Goal: Task Accomplishment & Management: Use online tool/utility

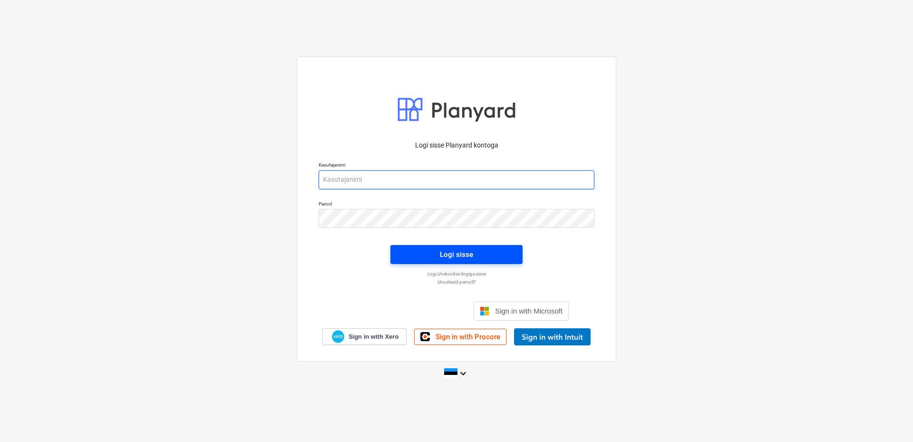
type input "[EMAIL_ADDRESS][DOMAIN_NAME]"
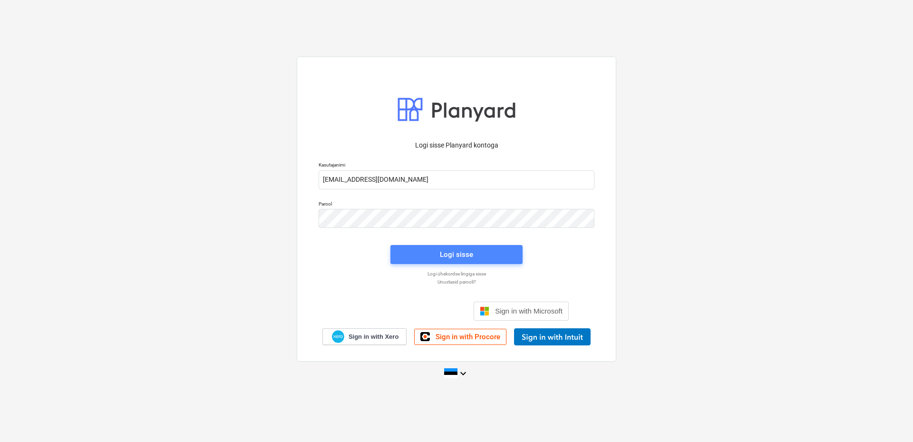
click at [448, 258] on div "Logi sisse" at bounding box center [456, 254] width 33 height 12
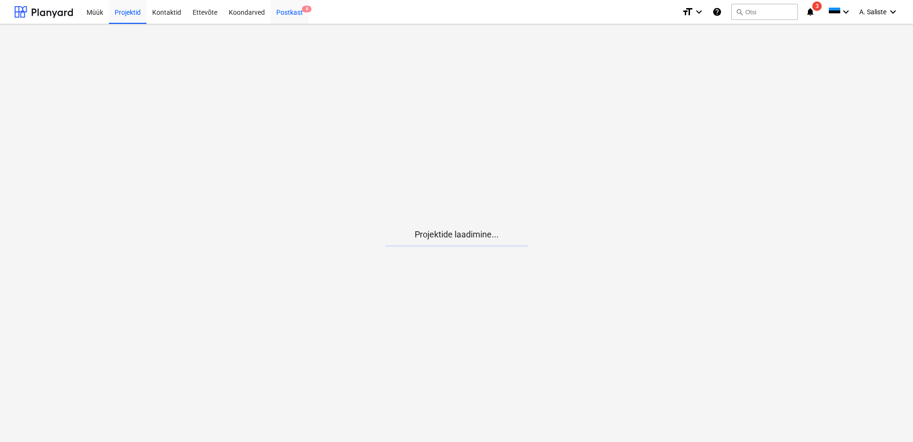
click at [279, 10] on div "Postkast 8" at bounding box center [290, 12] width 38 height 24
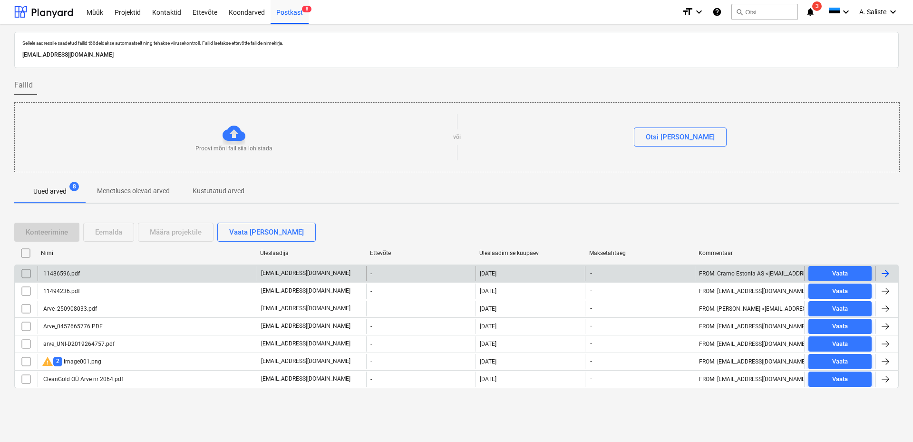
click at [95, 271] on div "11486596.pdf" at bounding box center [147, 273] width 219 height 15
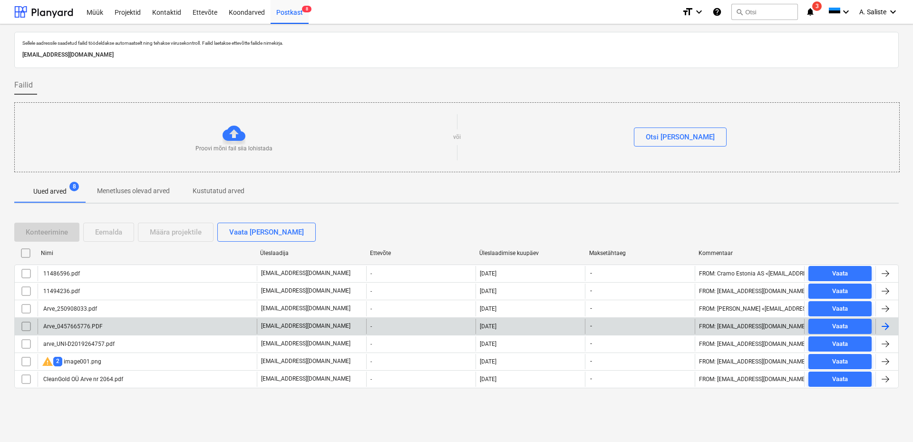
click at [139, 327] on div "Arve_0457665776.PDF" at bounding box center [147, 326] width 219 height 15
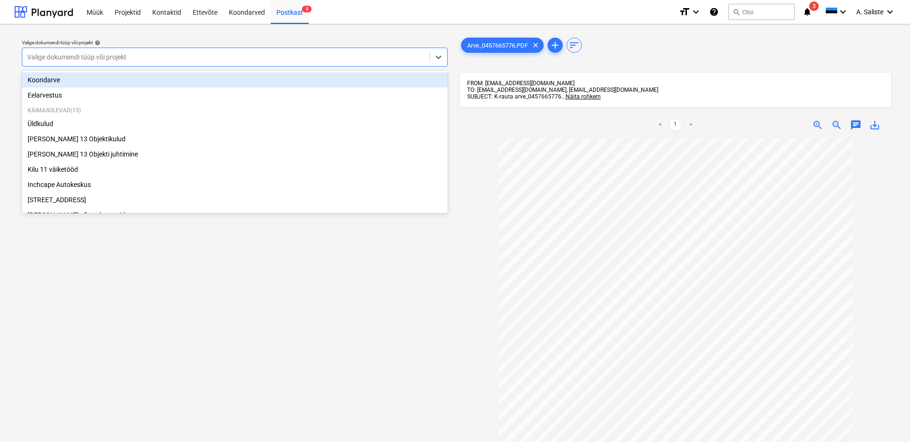
click at [359, 54] on div at bounding box center [226, 57] width 398 height 10
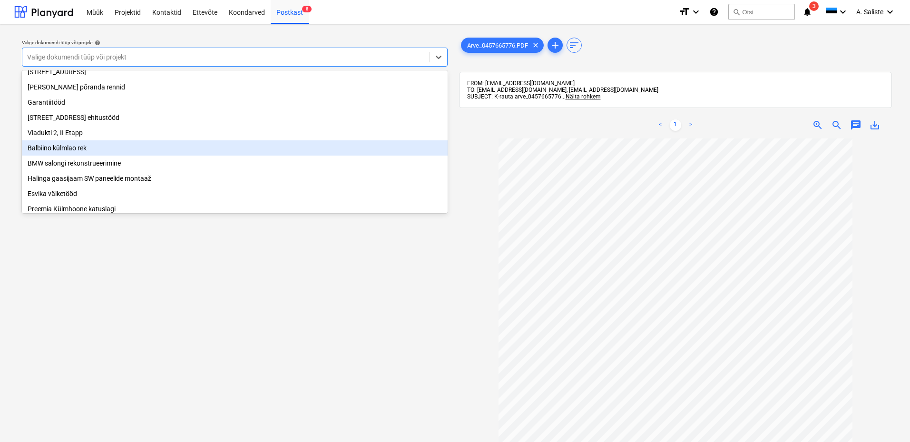
scroll to position [143, 0]
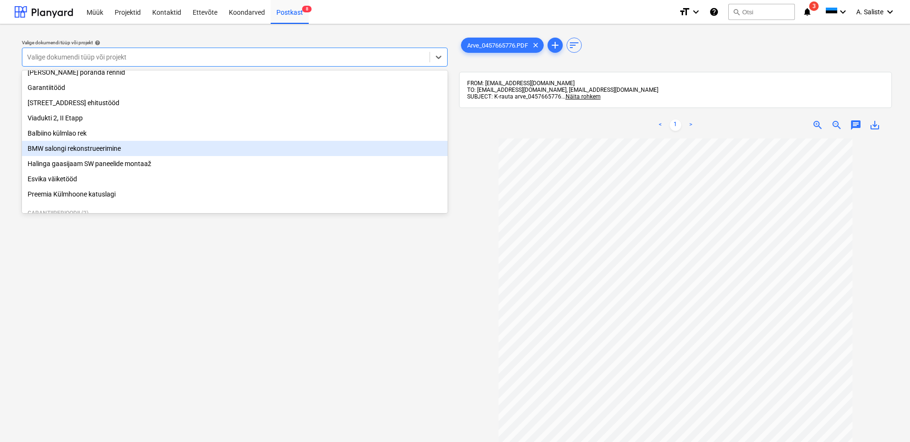
click at [108, 154] on div "BMW salongi rekonstrueerimine" at bounding box center [235, 148] width 426 height 15
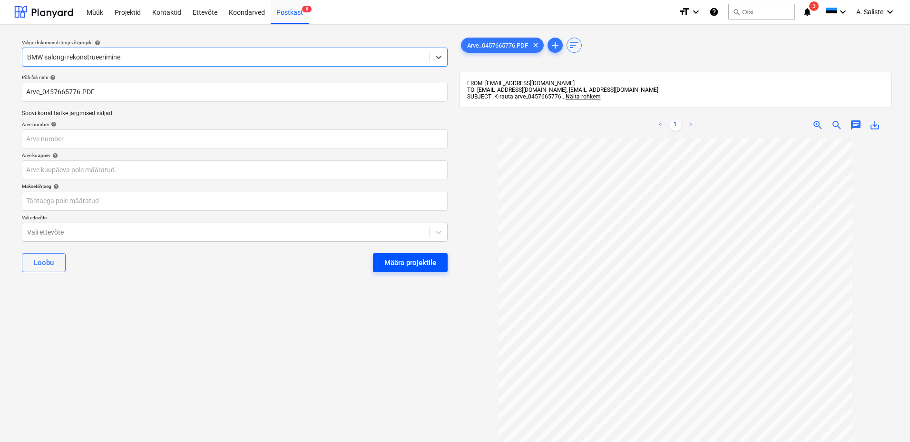
click at [416, 259] on div "Määra projektile" at bounding box center [410, 262] width 52 height 12
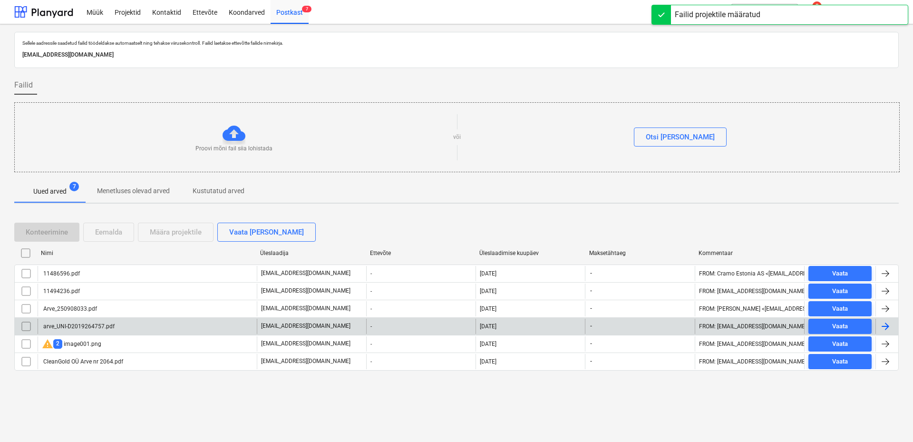
click at [100, 325] on div "arve_UNI-D2019264757.pdf" at bounding box center [78, 326] width 73 height 7
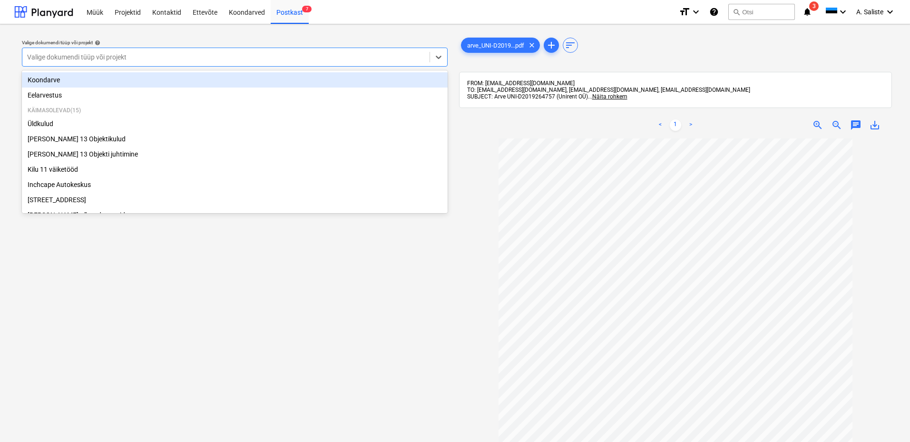
click at [318, 52] on div at bounding box center [226, 57] width 398 height 10
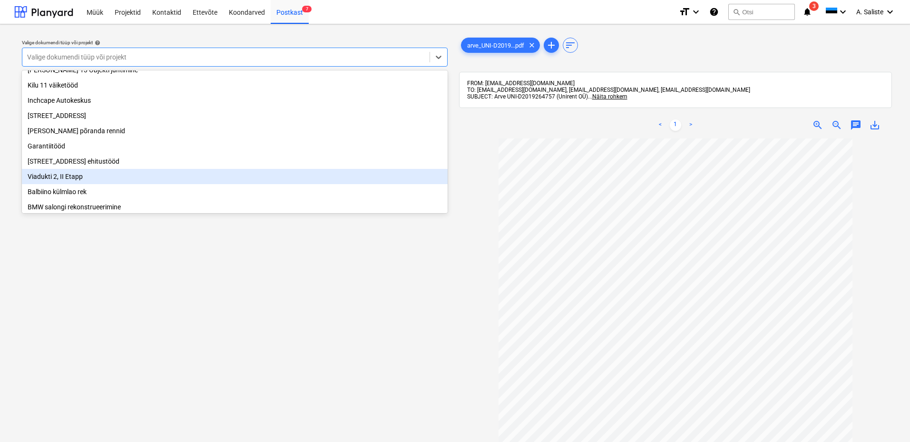
scroll to position [95, 0]
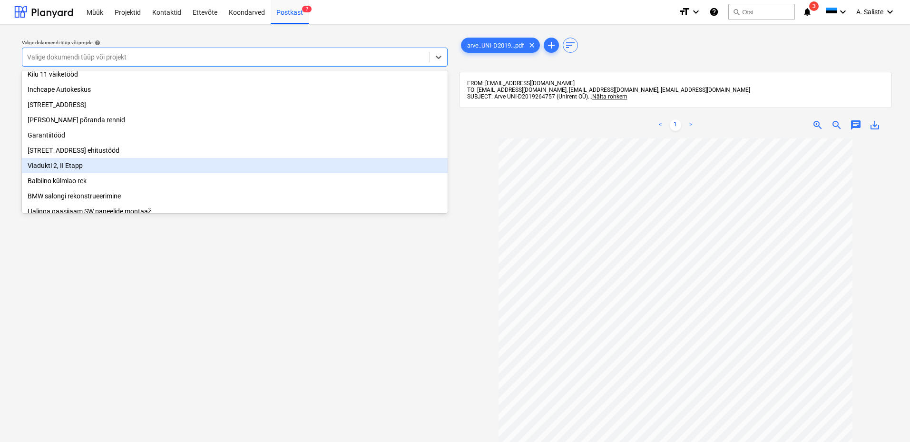
click at [96, 172] on div "Viadukti 2, II Etapp" at bounding box center [235, 165] width 426 height 15
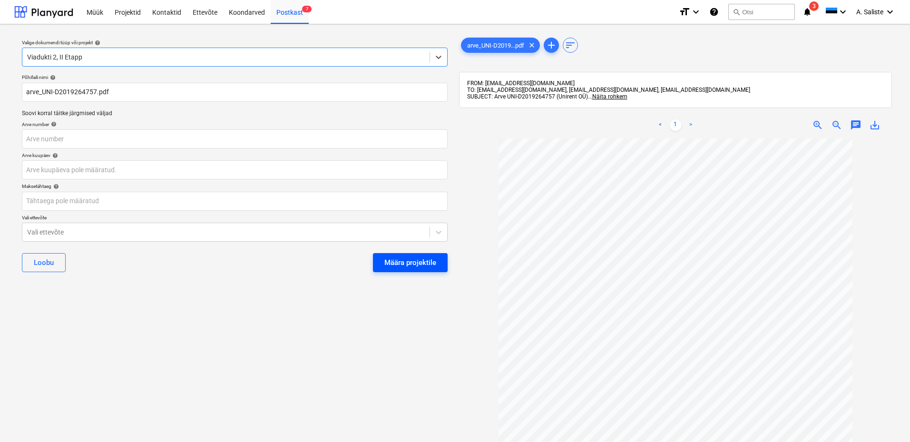
click at [404, 265] on div "Määra projektile" at bounding box center [410, 262] width 52 height 12
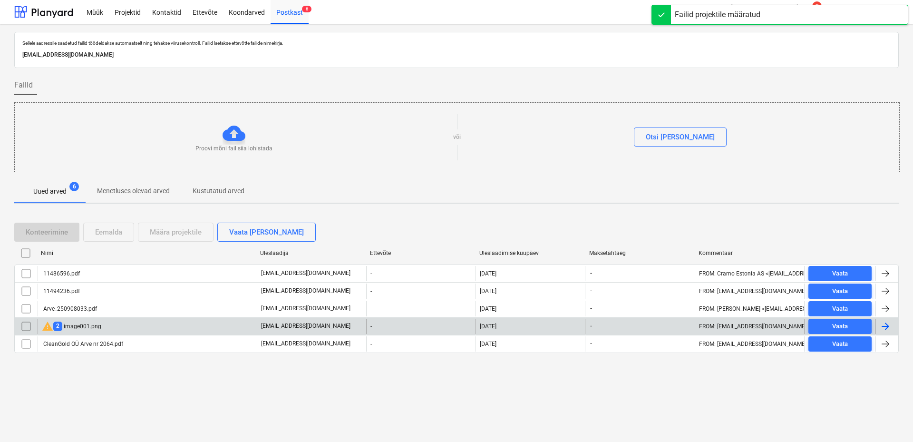
click at [135, 327] on div "warning 2 image001.png" at bounding box center [147, 326] width 219 height 15
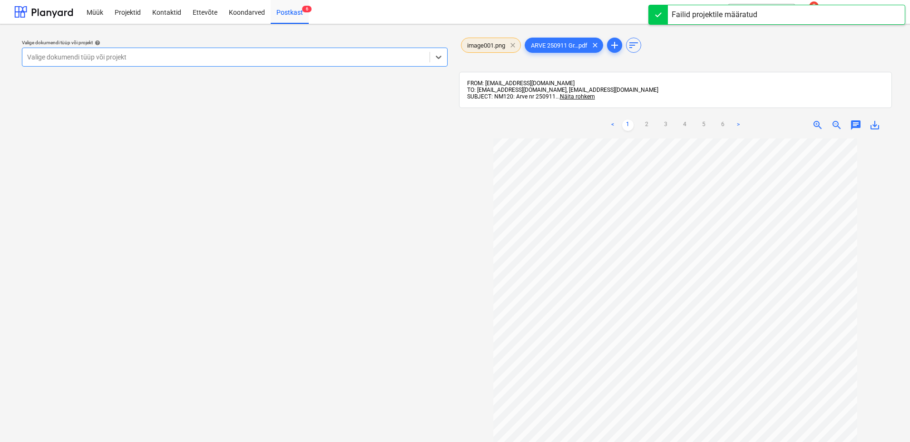
click at [513, 45] on span "clear" at bounding box center [512, 44] width 11 height 11
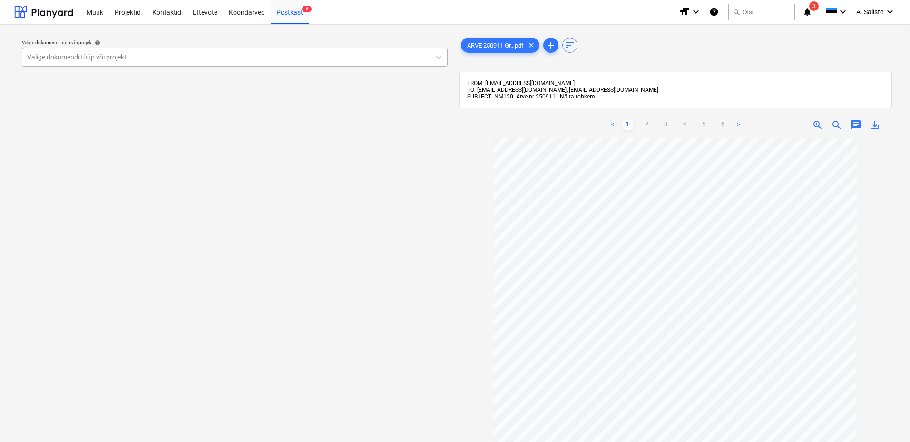
click at [363, 56] on div at bounding box center [226, 57] width 398 height 10
click at [67, 58] on div at bounding box center [226, 57] width 398 height 10
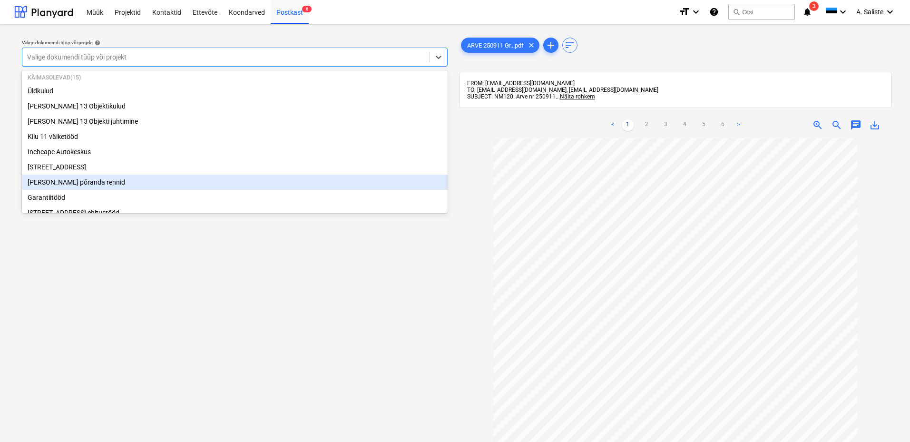
scroll to position [48, 0]
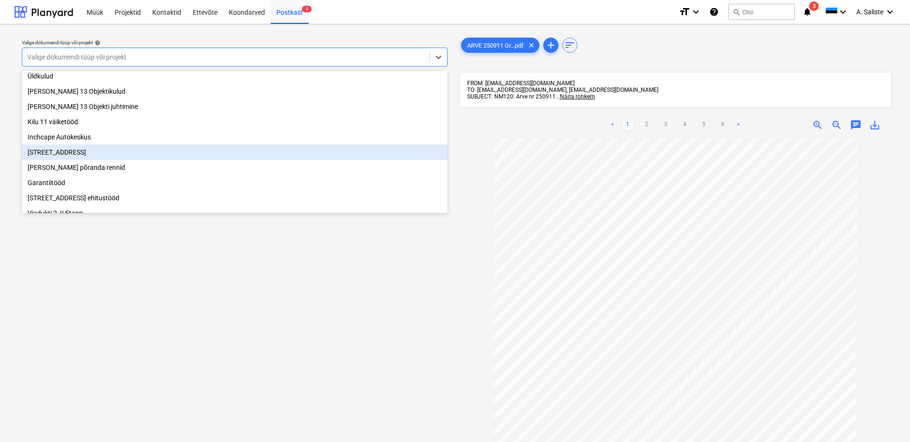
click at [72, 160] on div "[STREET_ADDRESS]" at bounding box center [235, 152] width 426 height 15
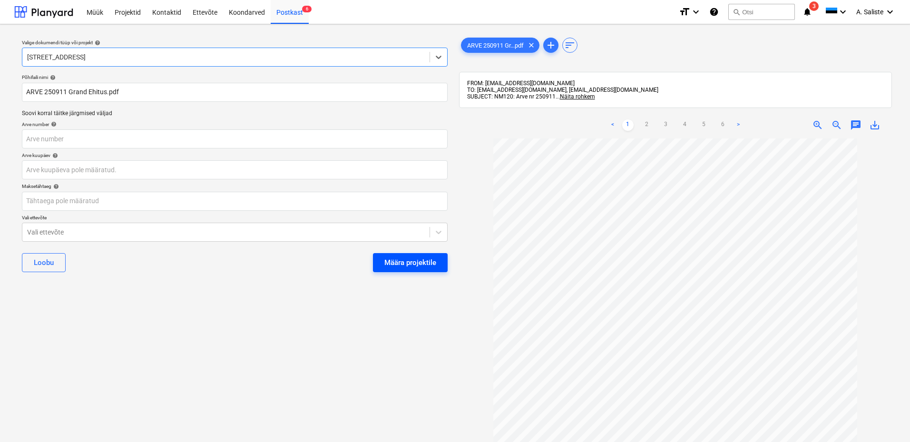
click at [396, 262] on div "Määra projektile" at bounding box center [410, 262] width 52 height 12
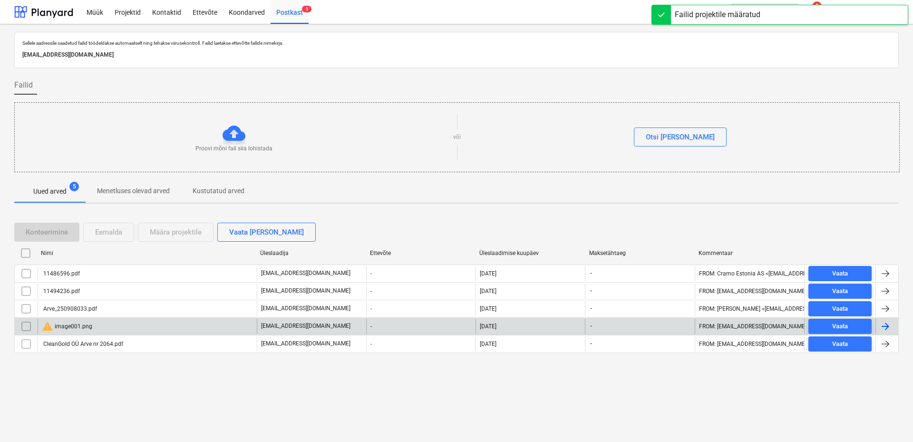
click at [27, 328] on input "checkbox" at bounding box center [26, 326] width 15 height 15
click at [109, 237] on div "Eemalda" at bounding box center [108, 232] width 27 height 12
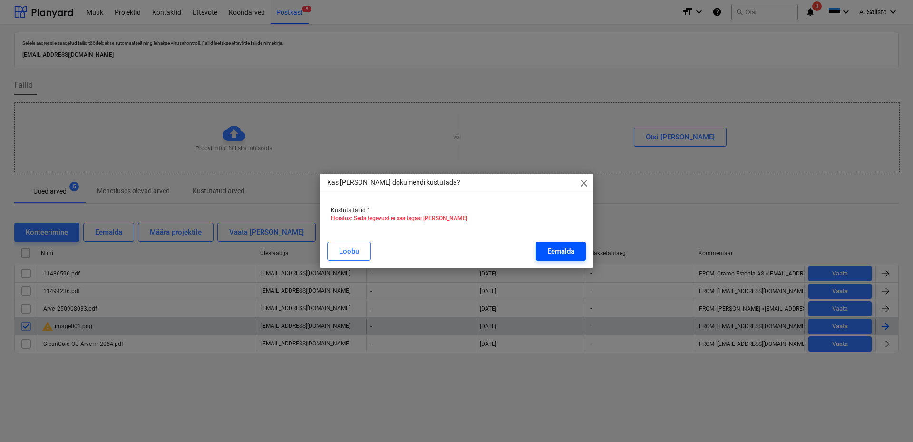
drag, startPoint x: 566, startPoint y: 251, endPoint x: 561, endPoint y: 252, distance: 5.4
click at [566, 251] on div "Eemalda" at bounding box center [561, 251] width 27 height 12
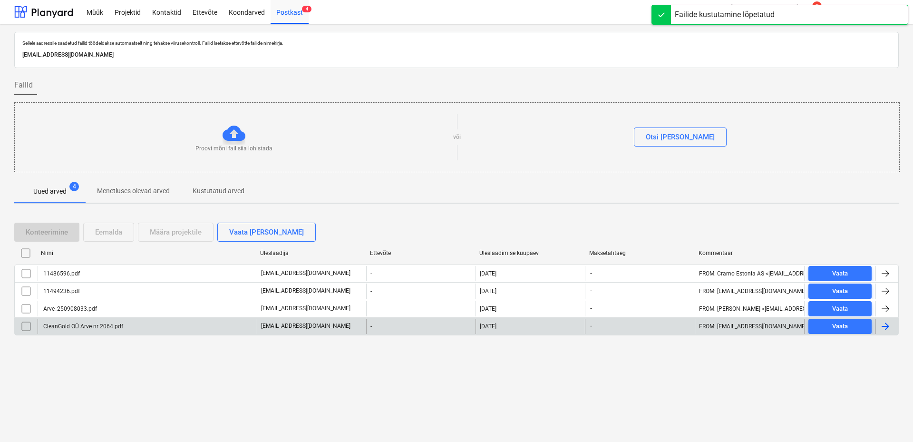
click at [121, 330] on div "CleanGold OÜ Arve nr 2064.pdf" at bounding box center [147, 326] width 219 height 15
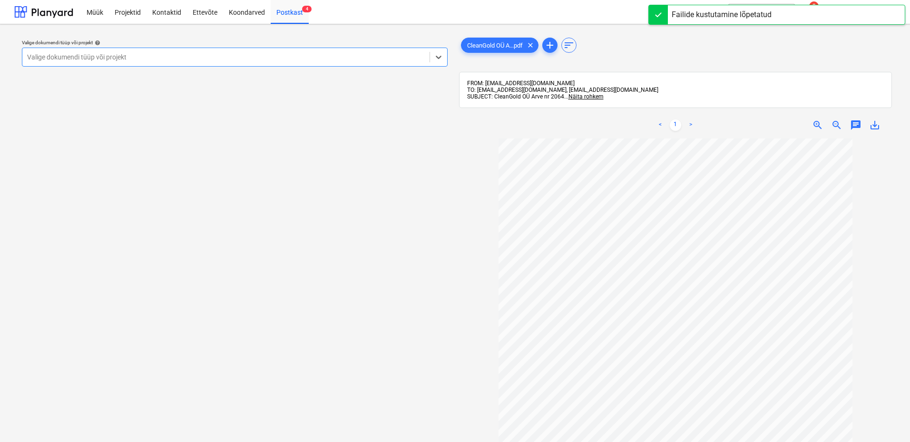
click at [383, 48] on div "Valige dokumendi tüüp või projekt" at bounding box center [235, 57] width 426 height 19
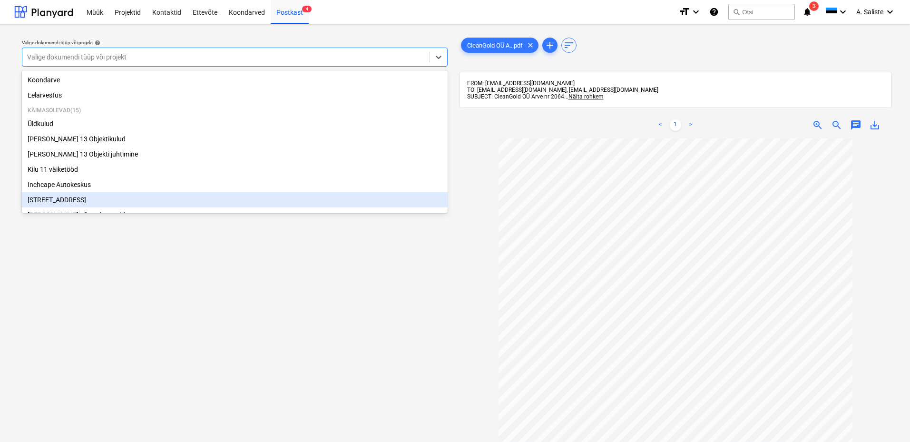
click at [65, 205] on div "[STREET_ADDRESS]" at bounding box center [235, 199] width 426 height 15
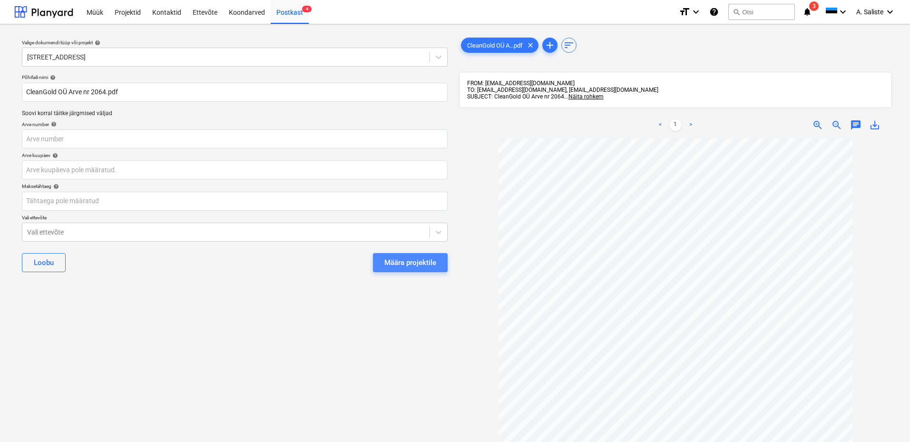
click at [396, 265] on div "Määra projektile" at bounding box center [410, 262] width 52 height 12
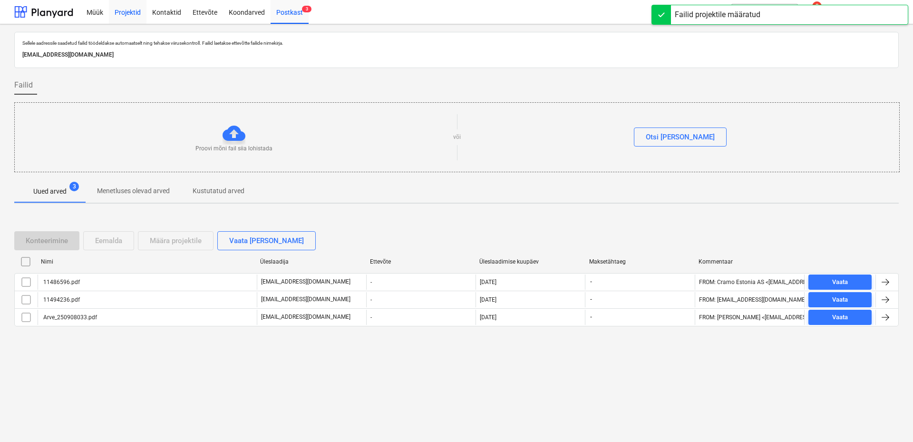
click at [126, 11] on div "Projektid" at bounding box center [128, 12] width 38 height 24
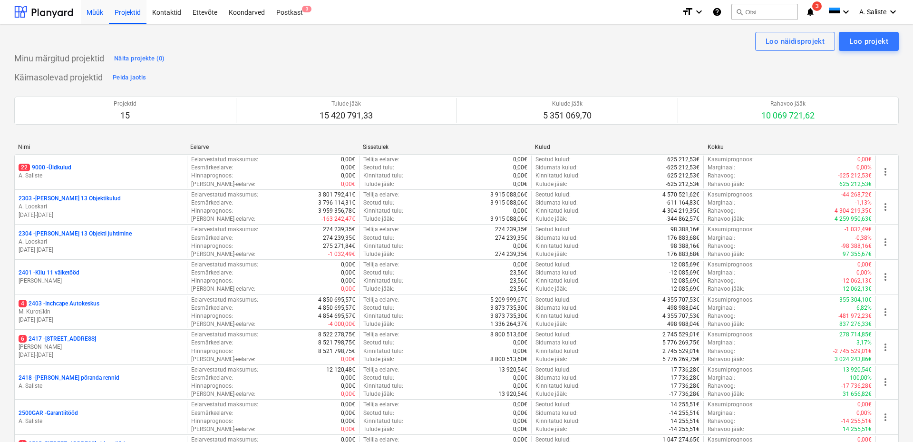
click at [88, 9] on div "Müük" at bounding box center [95, 12] width 28 height 24
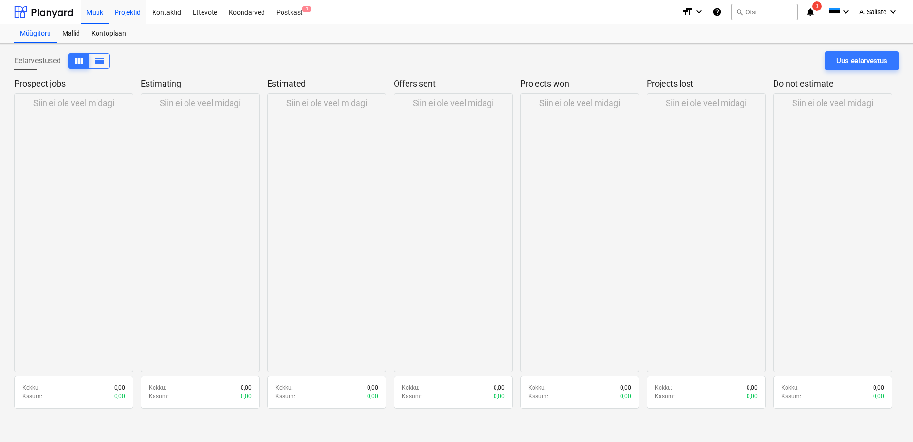
click at [124, 16] on div "Projektid" at bounding box center [128, 12] width 38 height 24
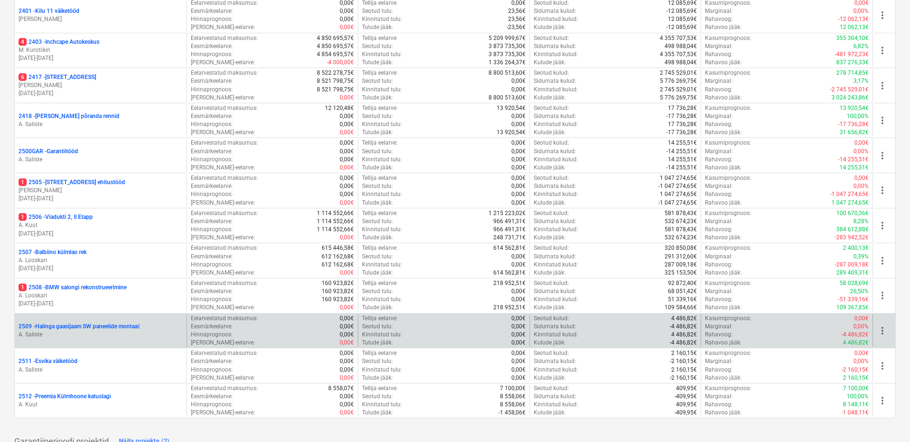
scroll to position [314, 0]
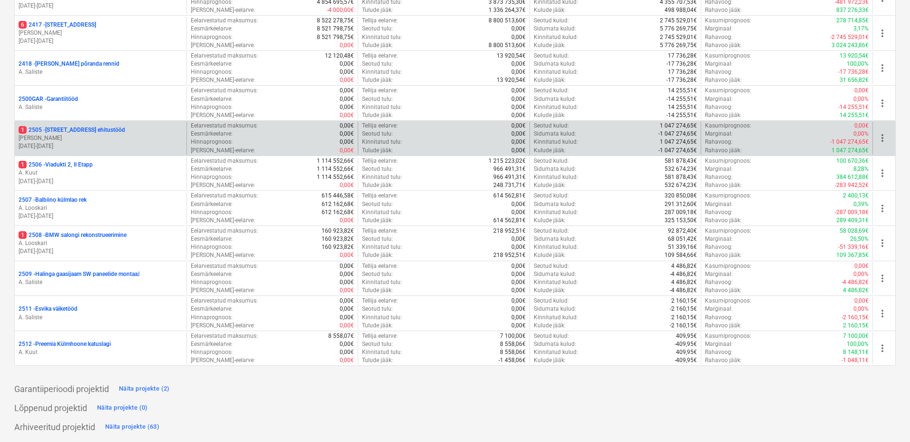
click at [118, 136] on p "[PERSON_NAME]" at bounding box center [101, 138] width 164 height 8
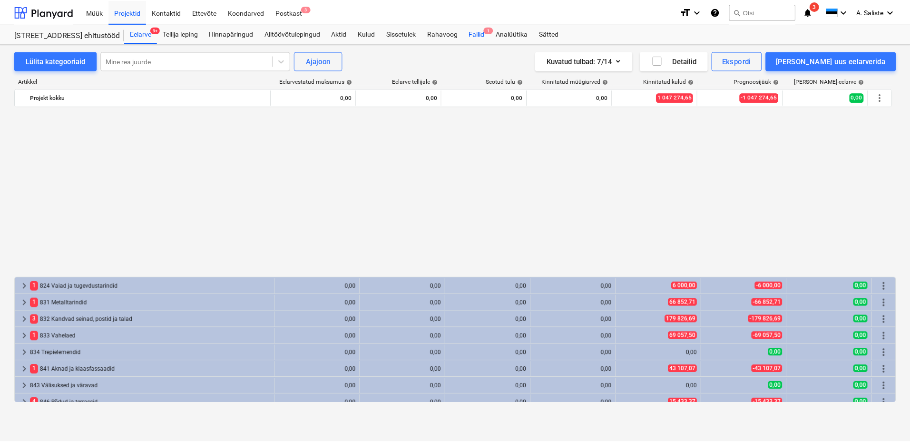
scroll to position [507, 0]
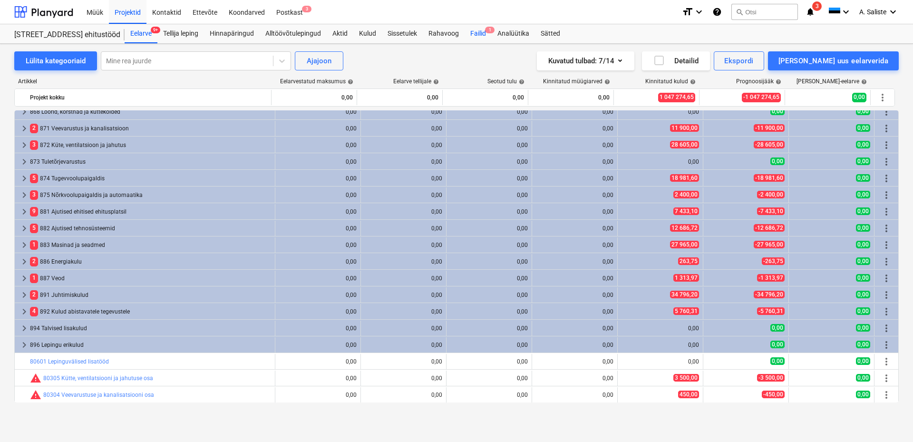
click at [484, 30] on div "Failid 1" at bounding box center [478, 33] width 27 height 19
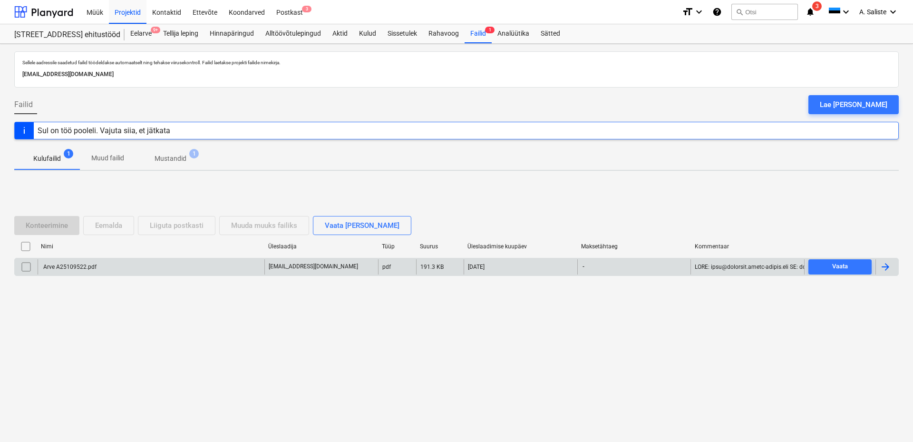
click at [151, 267] on div "Arve A25109522.pdf" at bounding box center [151, 266] width 227 height 15
click at [24, 266] on input "checkbox" at bounding box center [26, 266] width 15 height 15
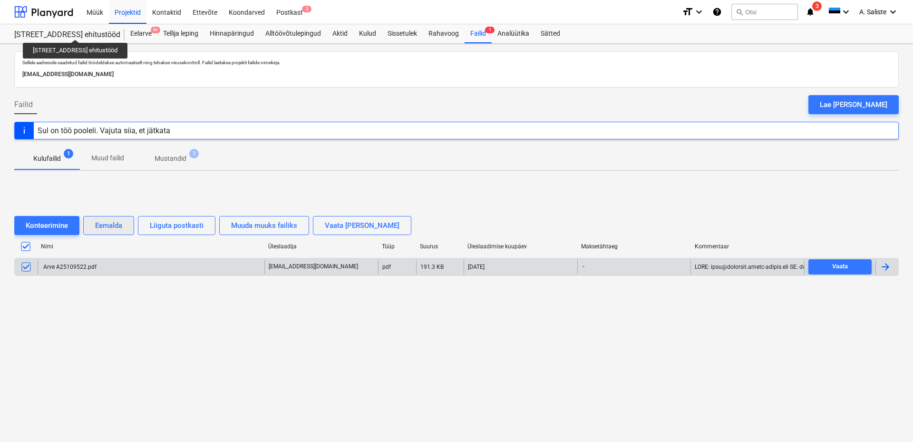
click at [124, 227] on button "Eemalda" at bounding box center [108, 225] width 51 height 19
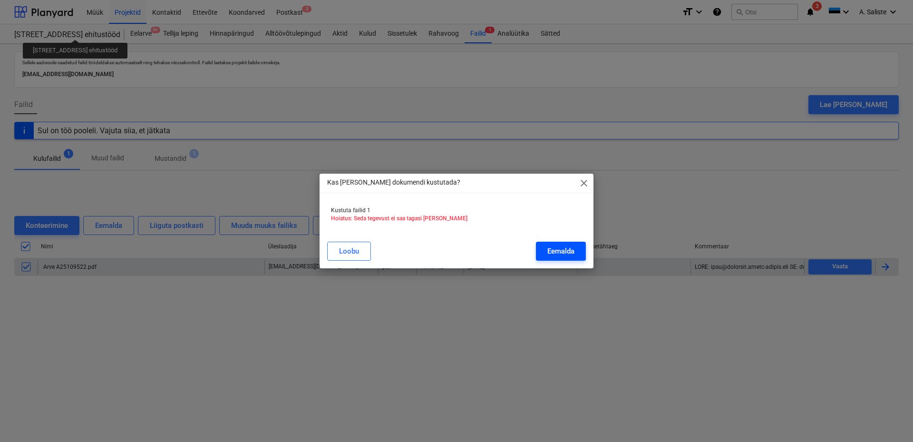
click at [574, 250] on div "Eemalda" at bounding box center [561, 251] width 27 height 12
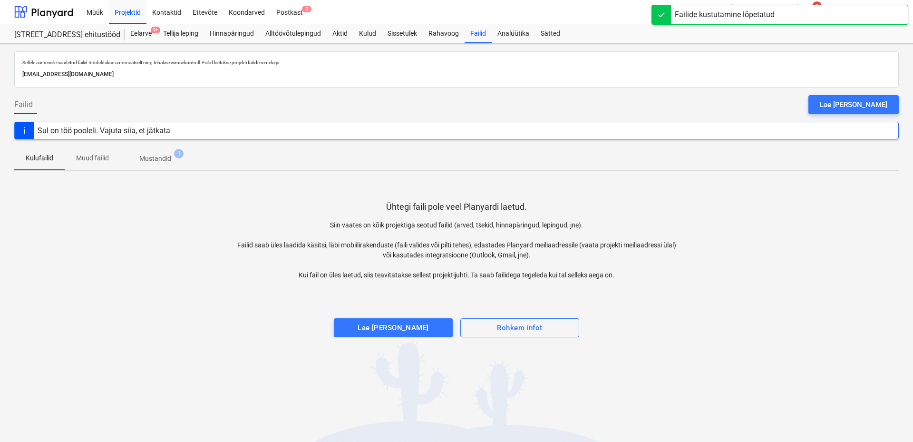
click at [171, 156] on p "Mustandid" at bounding box center [155, 159] width 32 height 10
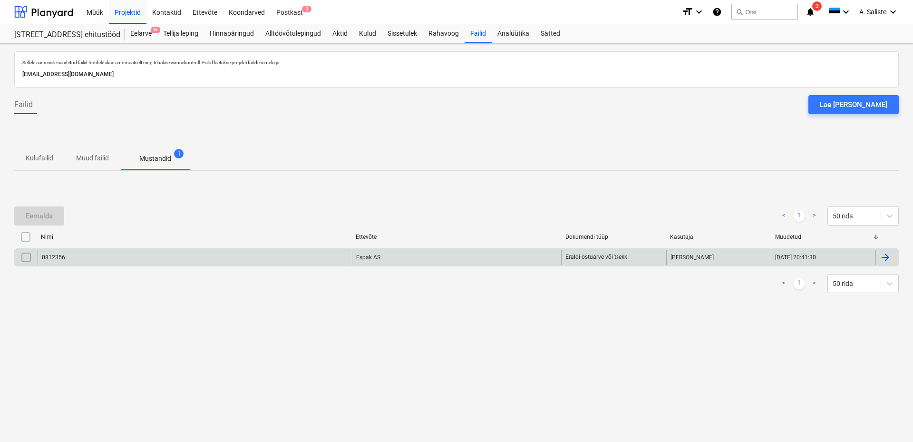
click at [24, 261] on input "checkbox" at bounding box center [26, 257] width 15 height 15
click at [30, 212] on div "Eemalda" at bounding box center [39, 216] width 27 height 12
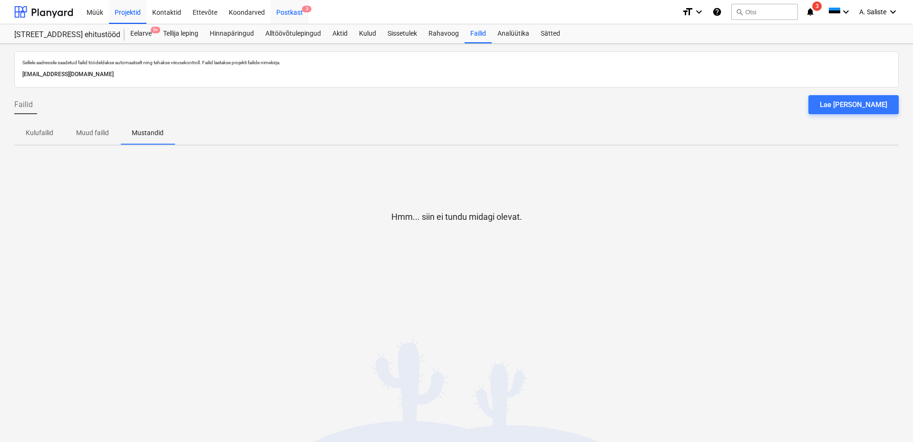
click at [288, 11] on div "Postkast 3" at bounding box center [290, 12] width 38 height 24
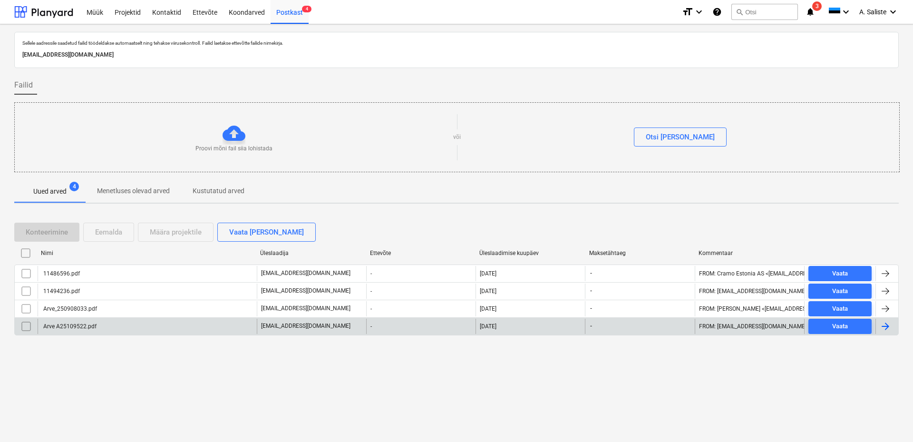
click at [177, 323] on div "Arve A25109522.pdf" at bounding box center [147, 326] width 219 height 15
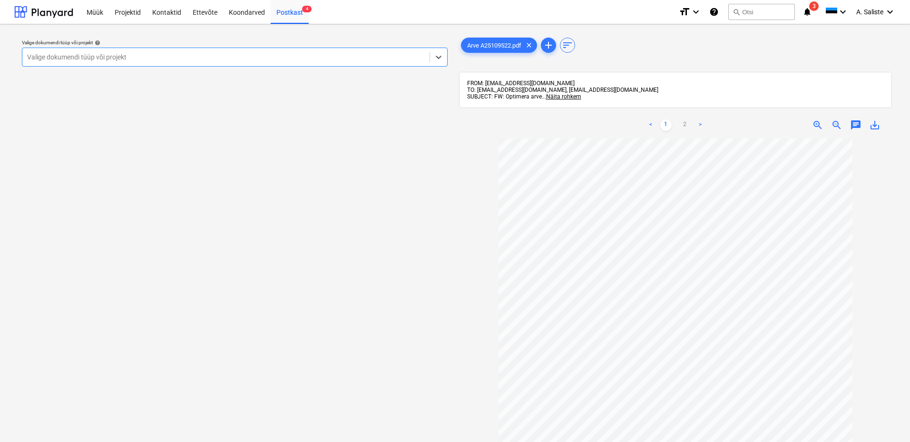
click at [401, 56] on div at bounding box center [226, 57] width 398 height 10
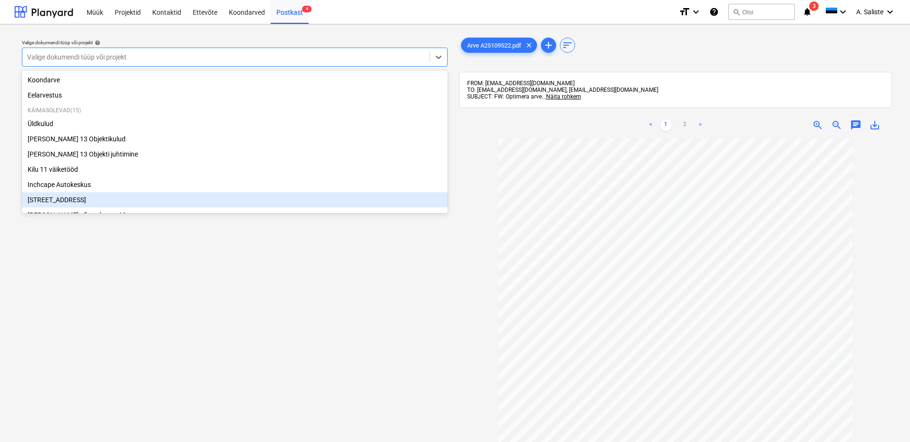
scroll to position [39, 0]
click at [686, 126] on link "2" at bounding box center [684, 124] width 11 height 11
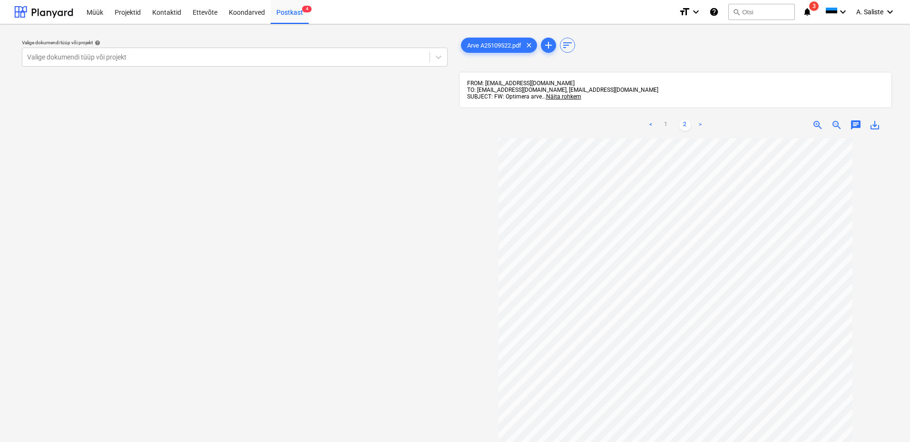
scroll to position [0, 0]
click at [668, 128] on link "1" at bounding box center [665, 124] width 11 height 11
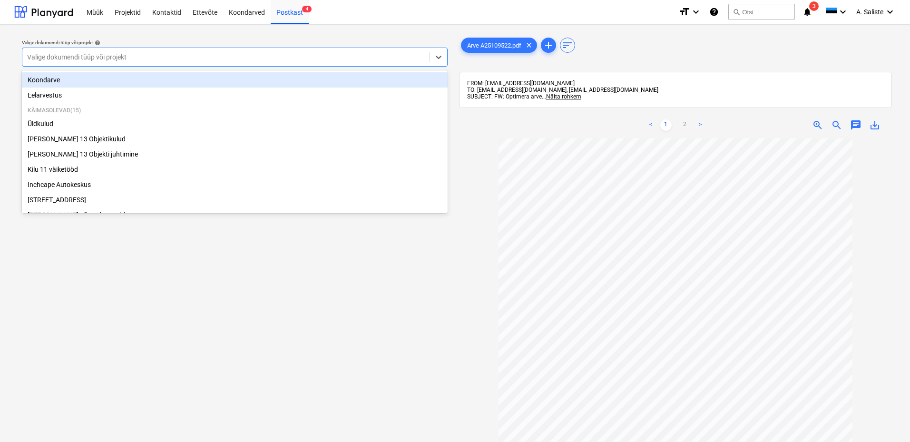
click at [215, 52] on div at bounding box center [226, 57] width 398 height 10
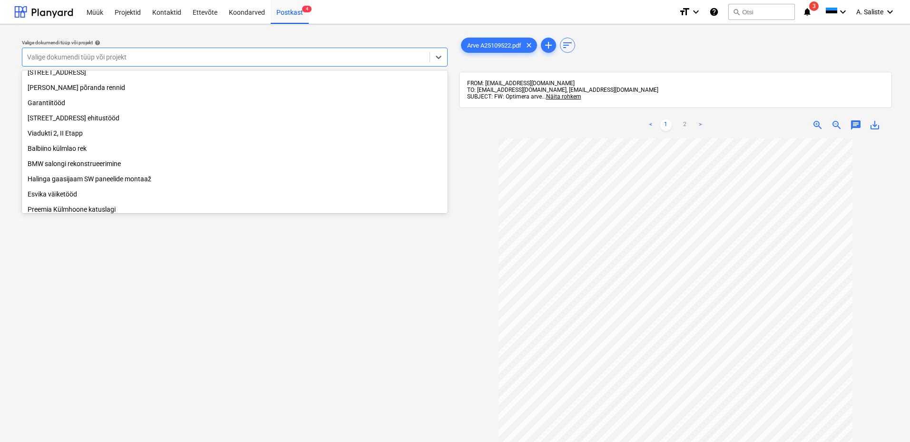
scroll to position [143, 0]
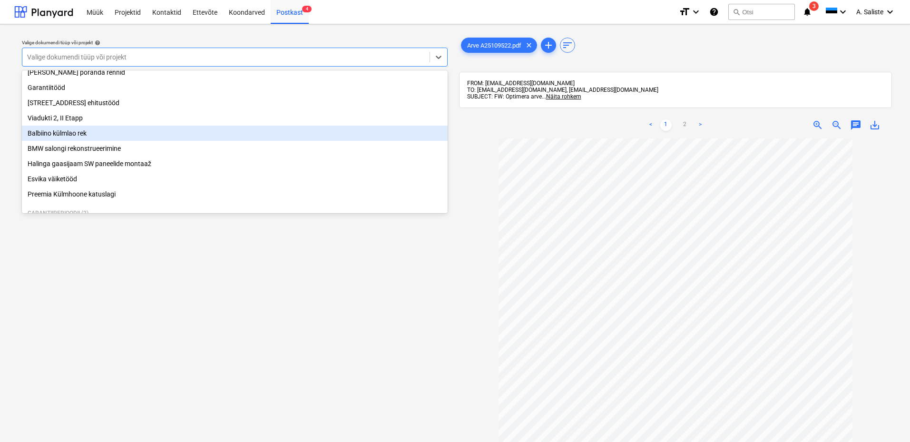
click at [88, 138] on div "Balbiino külmlao rek" at bounding box center [235, 133] width 426 height 15
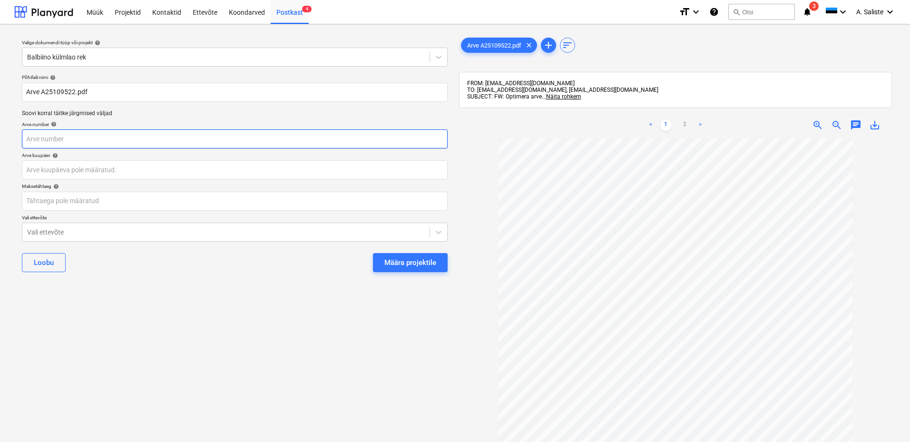
click at [154, 140] on input "text" at bounding box center [235, 138] width 426 height 19
type input "A25109522"
click at [118, 169] on body "Müük Projektid Kontaktid Ettevõte Koondarved Postkast 4 format_size keyboard_ar…" at bounding box center [455, 221] width 910 height 442
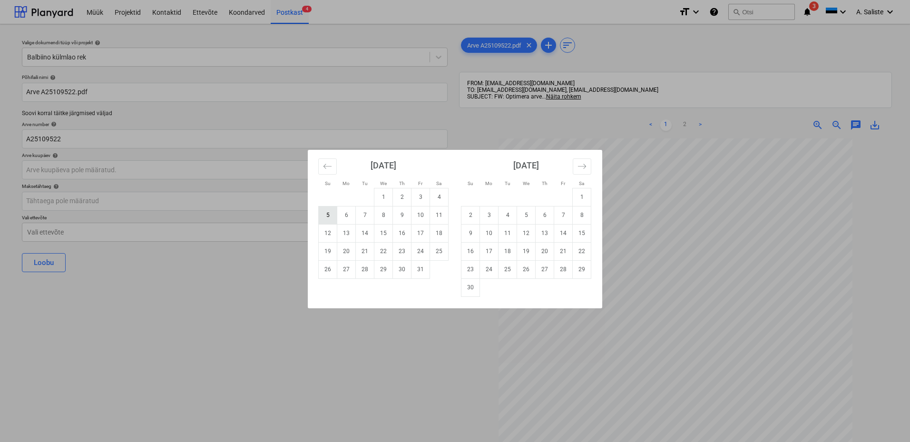
click at [326, 213] on td "5" at bounding box center [328, 215] width 19 height 18
type input "[DATE]"
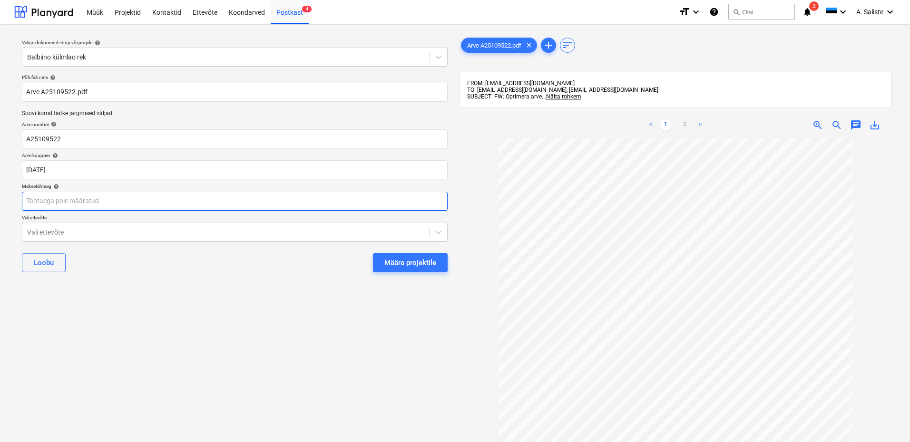
click at [128, 199] on body "Müük Projektid Kontaktid Ettevõte Koondarved Postkast 4 format_size keyboard_ar…" at bounding box center [455, 221] width 910 height 442
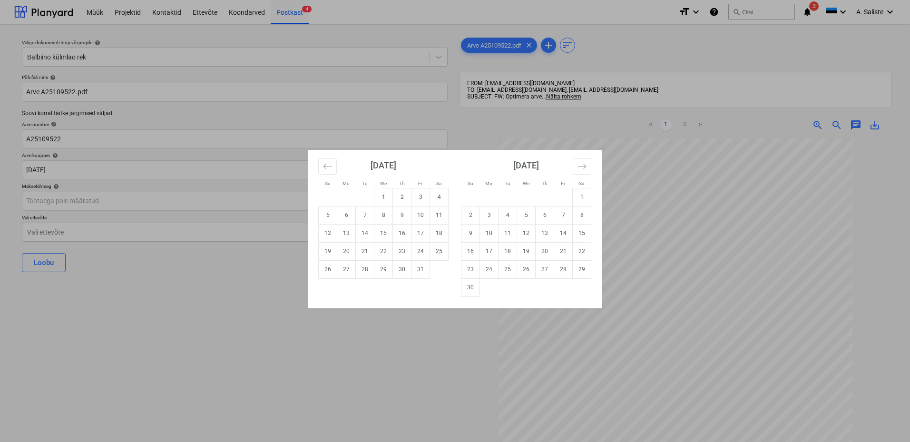
drag, startPoint x: 510, startPoint y: 217, endPoint x: 310, endPoint y: 217, distance: 199.8
click at [510, 216] on td "4" at bounding box center [508, 215] width 19 height 18
type input "[DATE]"
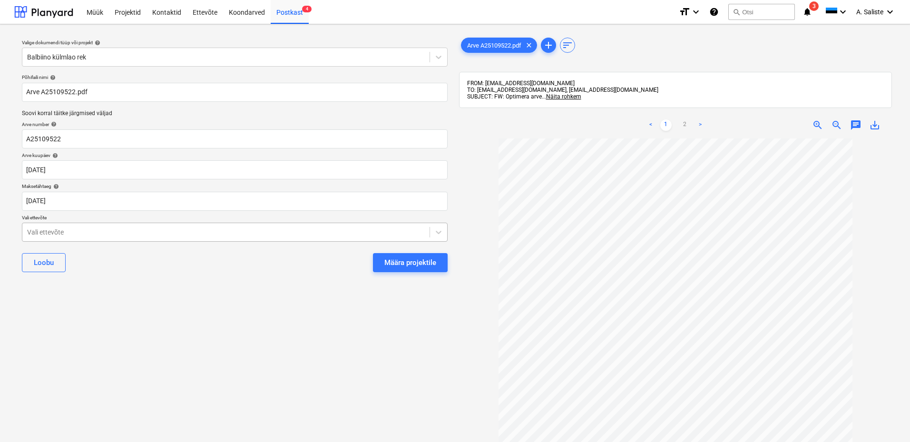
click at [79, 229] on div at bounding box center [226, 232] width 398 height 10
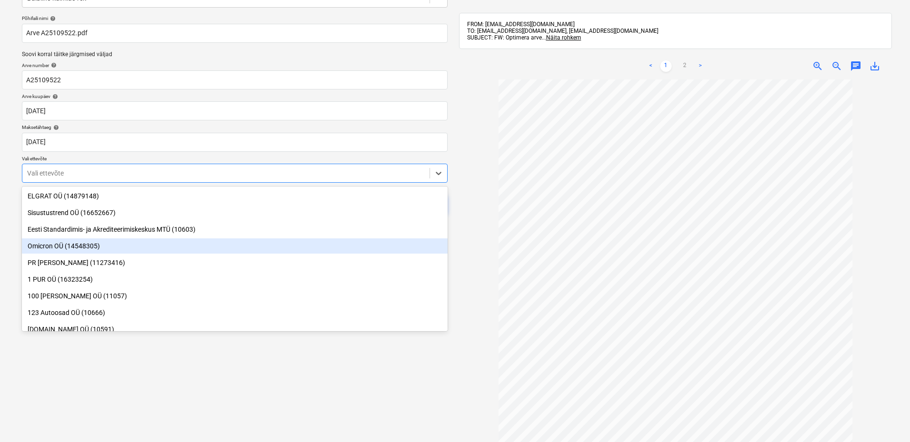
scroll to position [123, 0]
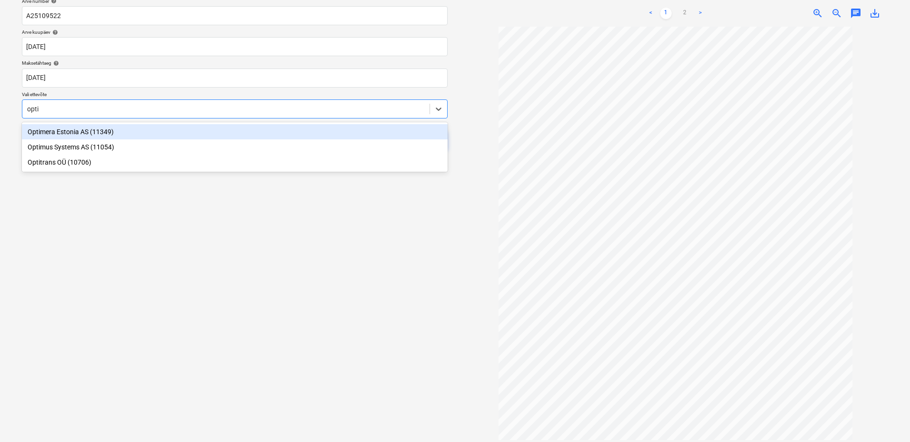
type input "optim"
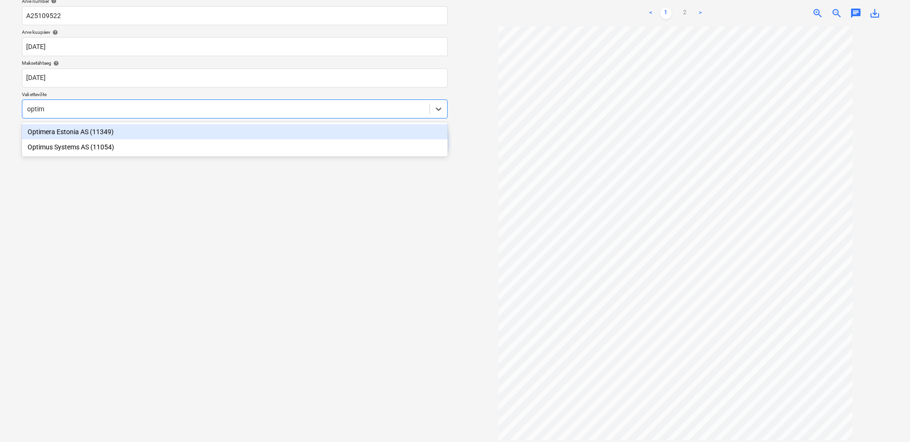
click at [129, 130] on div "Optimera Estonia AS (11349)" at bounding box center [235, 131] width 426 height 15
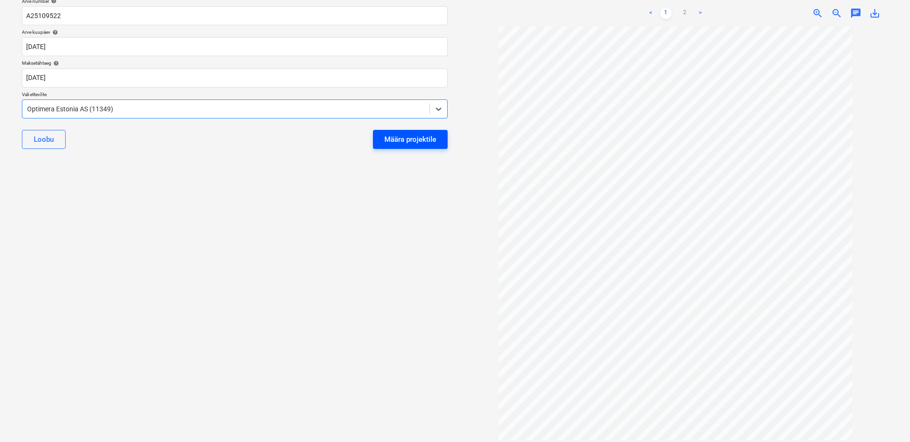
click at [412, 140] on div "Määra projektile" at bounding box center [410, 139] width 52 height 12
